Goal: Obtain resource: Download file/media

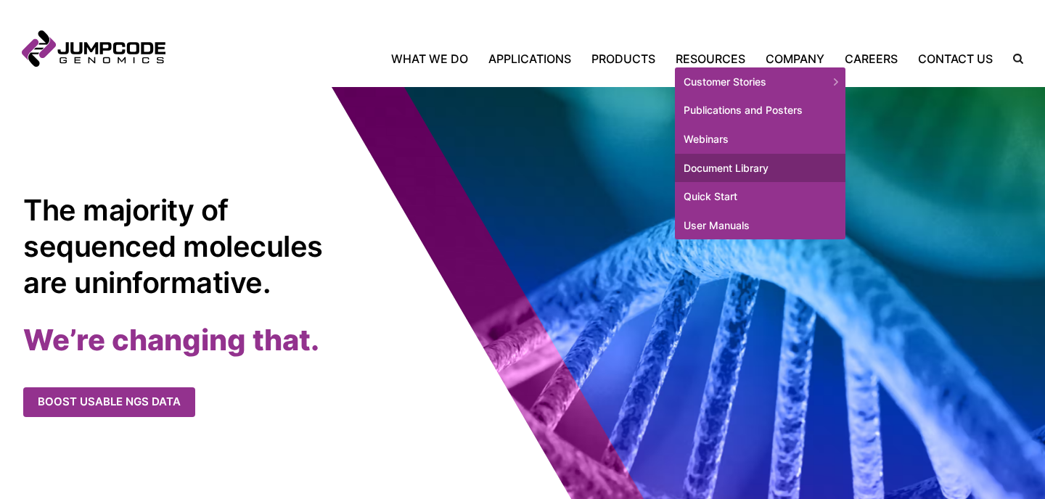
click at [716, 162] on link "Document Library" at bounding box center [760, 168] width 171 height 29
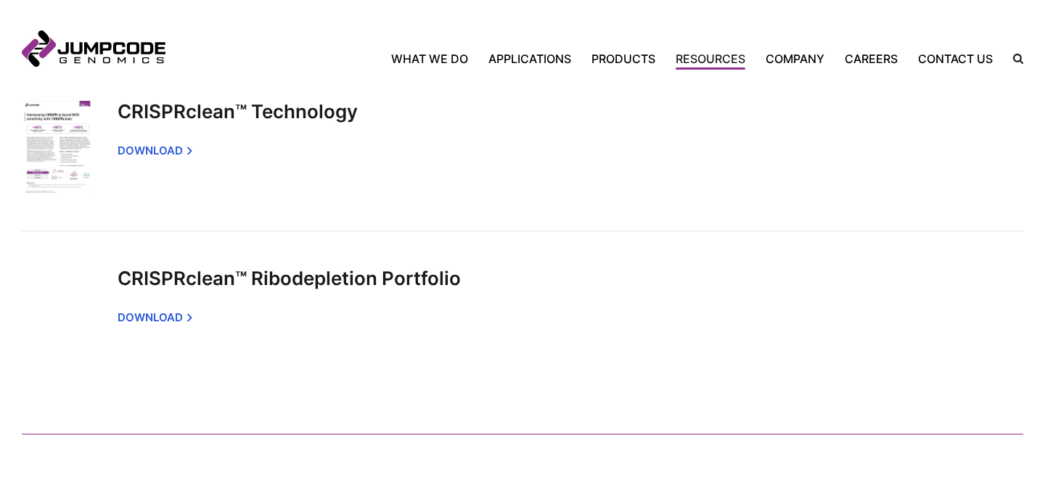
scroll to position [693, 0]
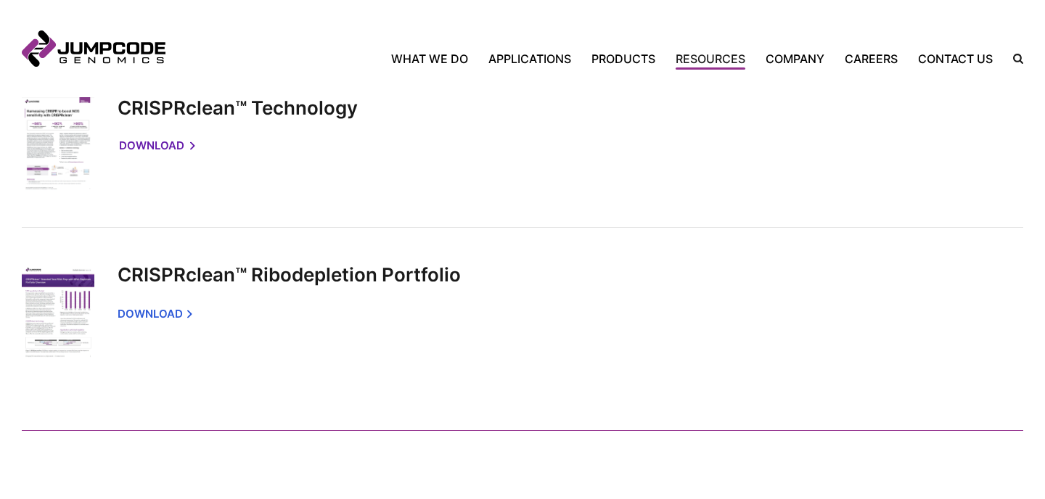
click at [160, 143] on link "Download" at bounding box center [156, 146] width 75 height 30
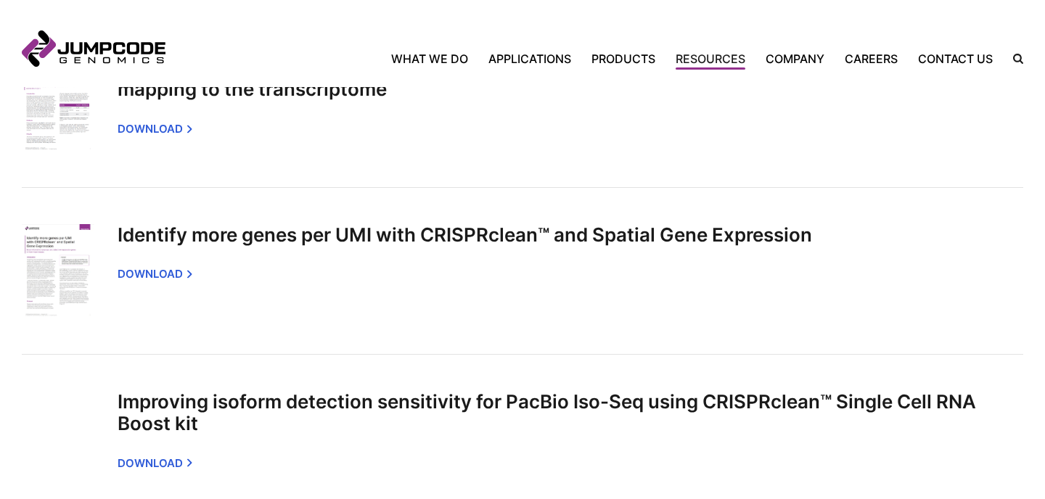
scroll to position [2188, 0]
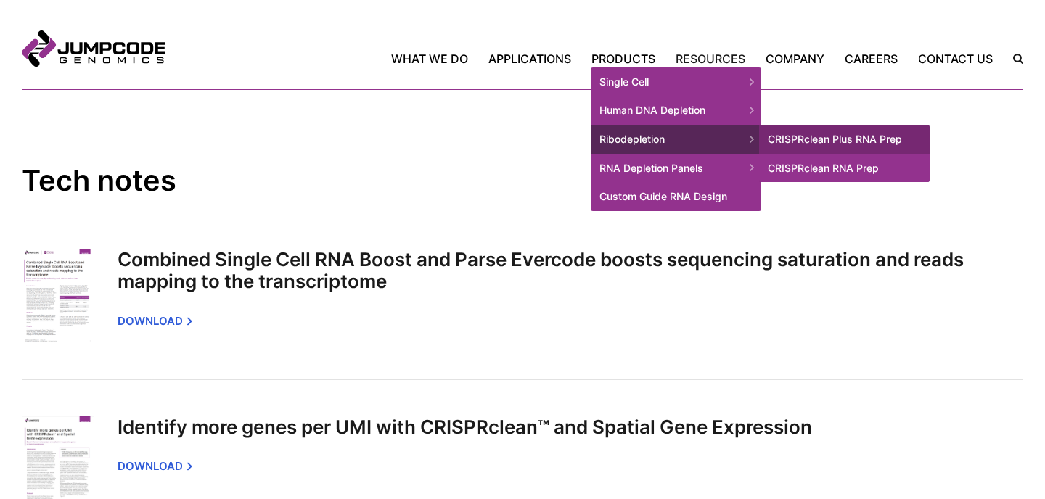
click at [804, 162] on link "CRISPRclean RNA Prep" at bounding box center [844, 168] width 171 height 29
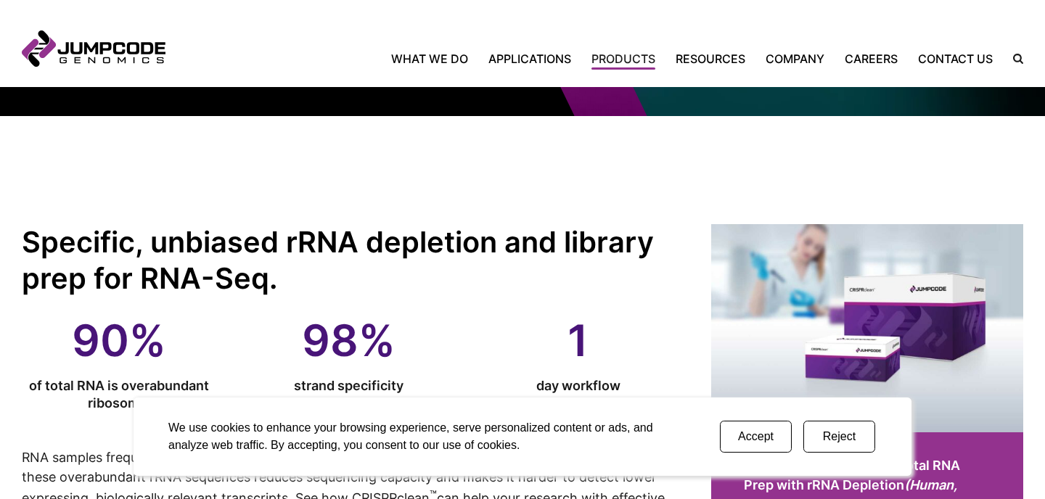
scroll to position [394, 0]
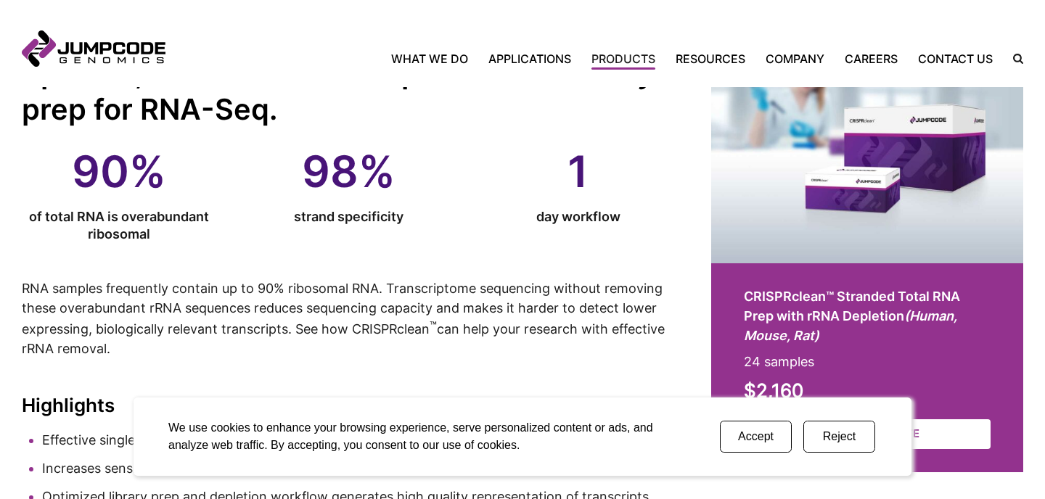
click at [838, 434] on button "Reject" at bounding box center [840, 437] width 72 height 32
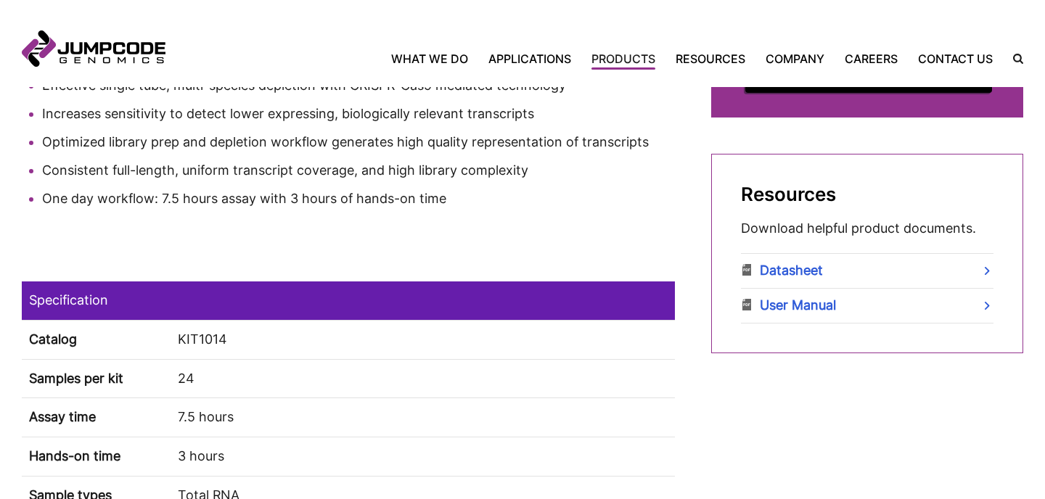
scroll to position [751, 0]
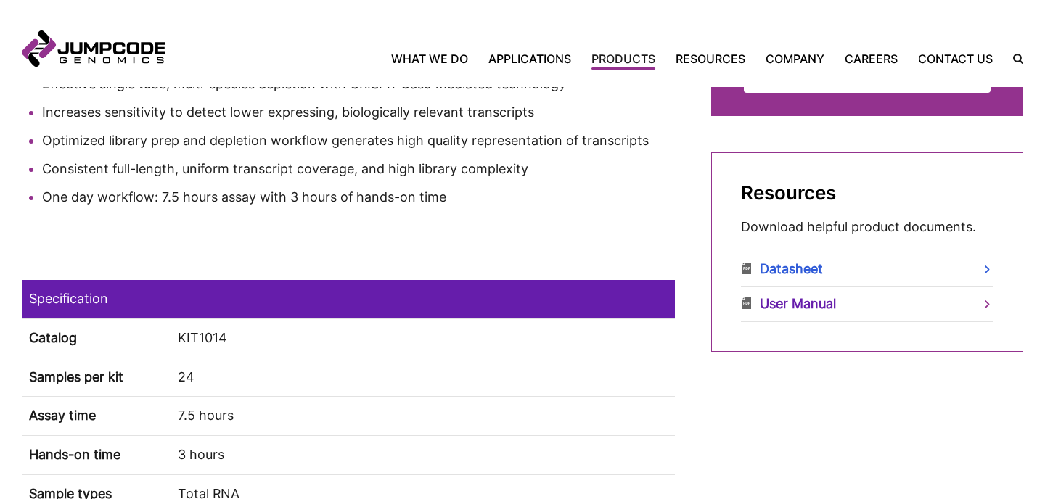
click at [780, 305] on link "User Manual" at bounding box center [867, 304] width 253 height 34
